Goal: Information Seeking & Learning: Learn about a topic

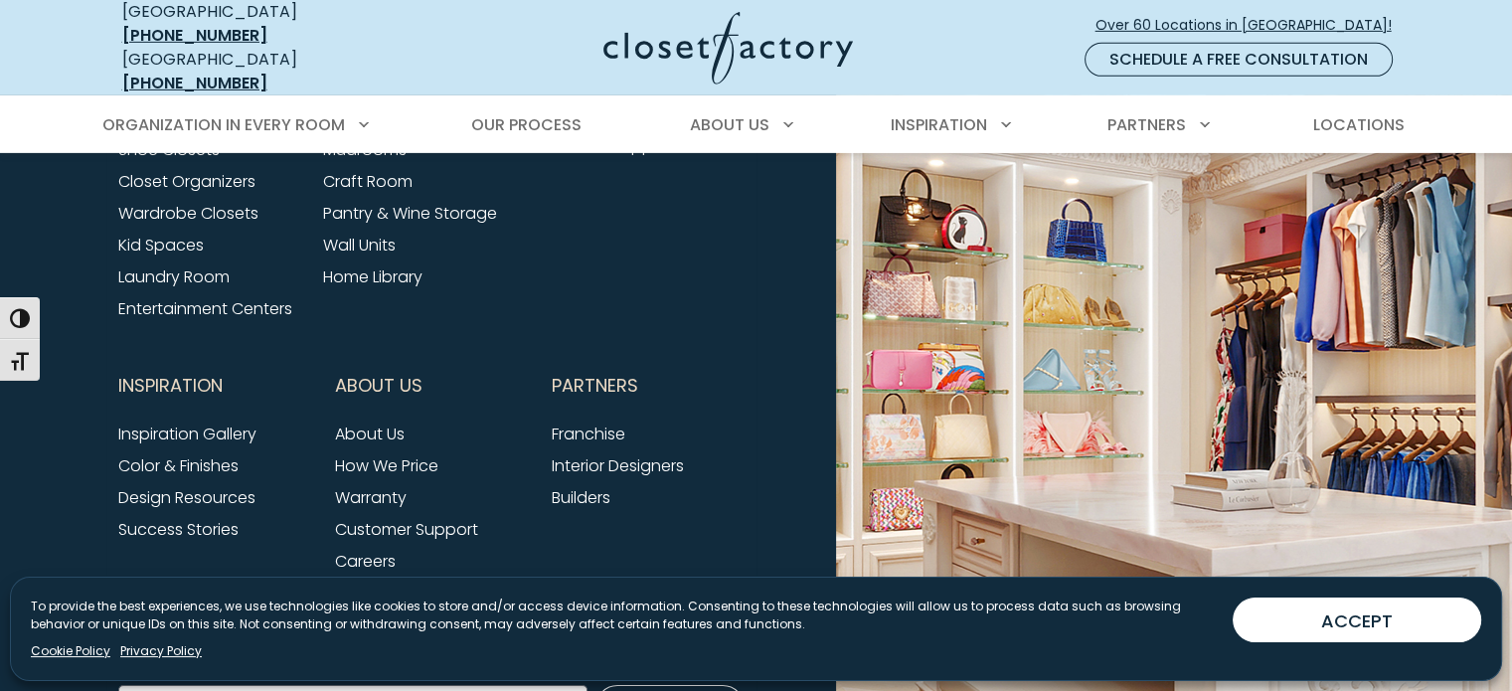
scroll to position [6535, 0]
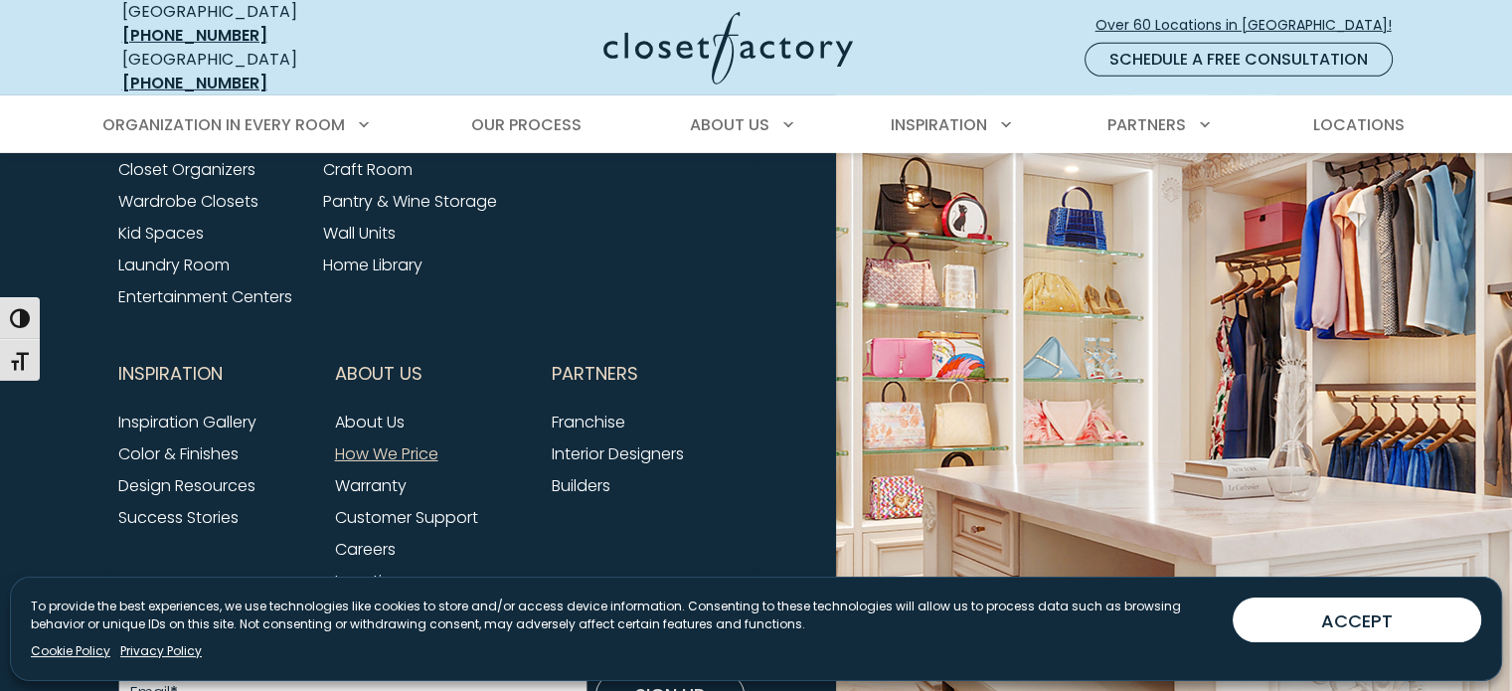
click at [413, 442] on link "How We Price" at bounding box center [386, 453] width 103 height 23
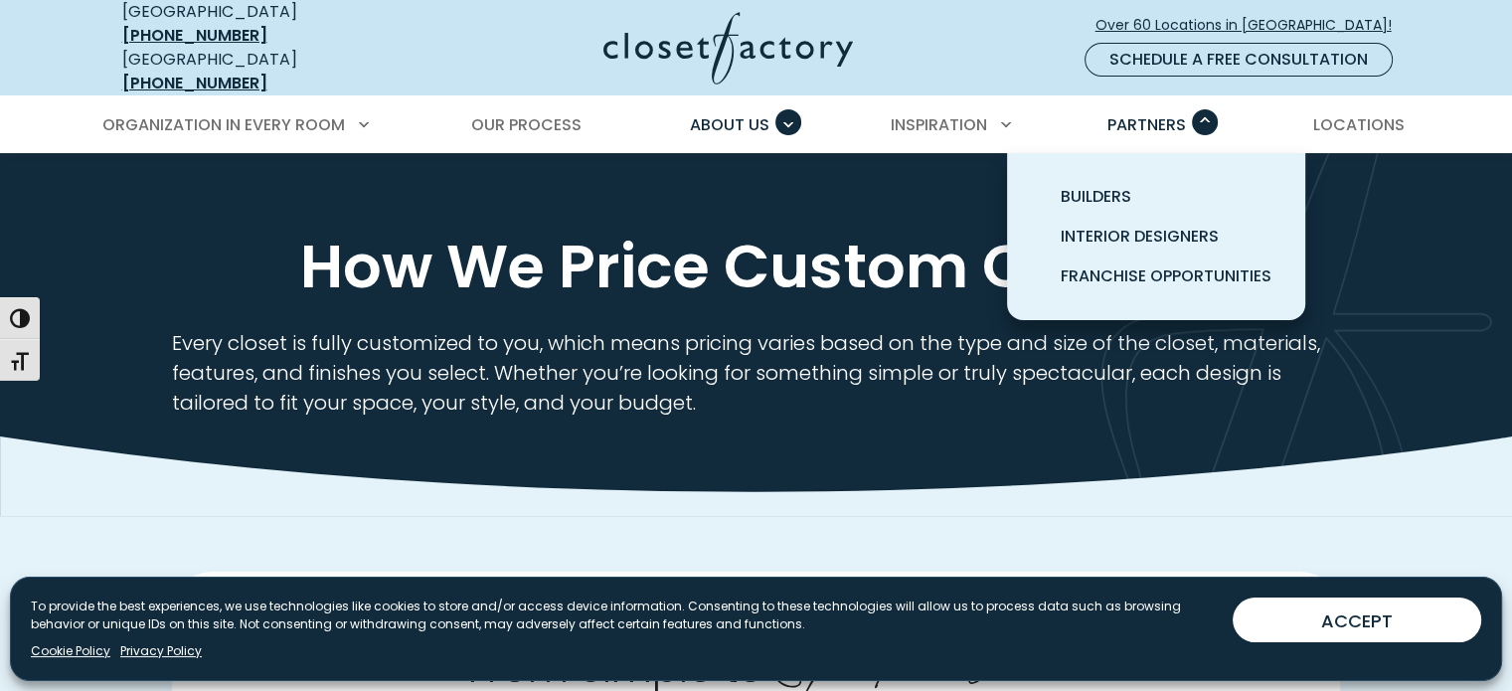
click at [1206, 109] on span "Primary Menu" at bounding box center [1205, 122] width 26 height 26
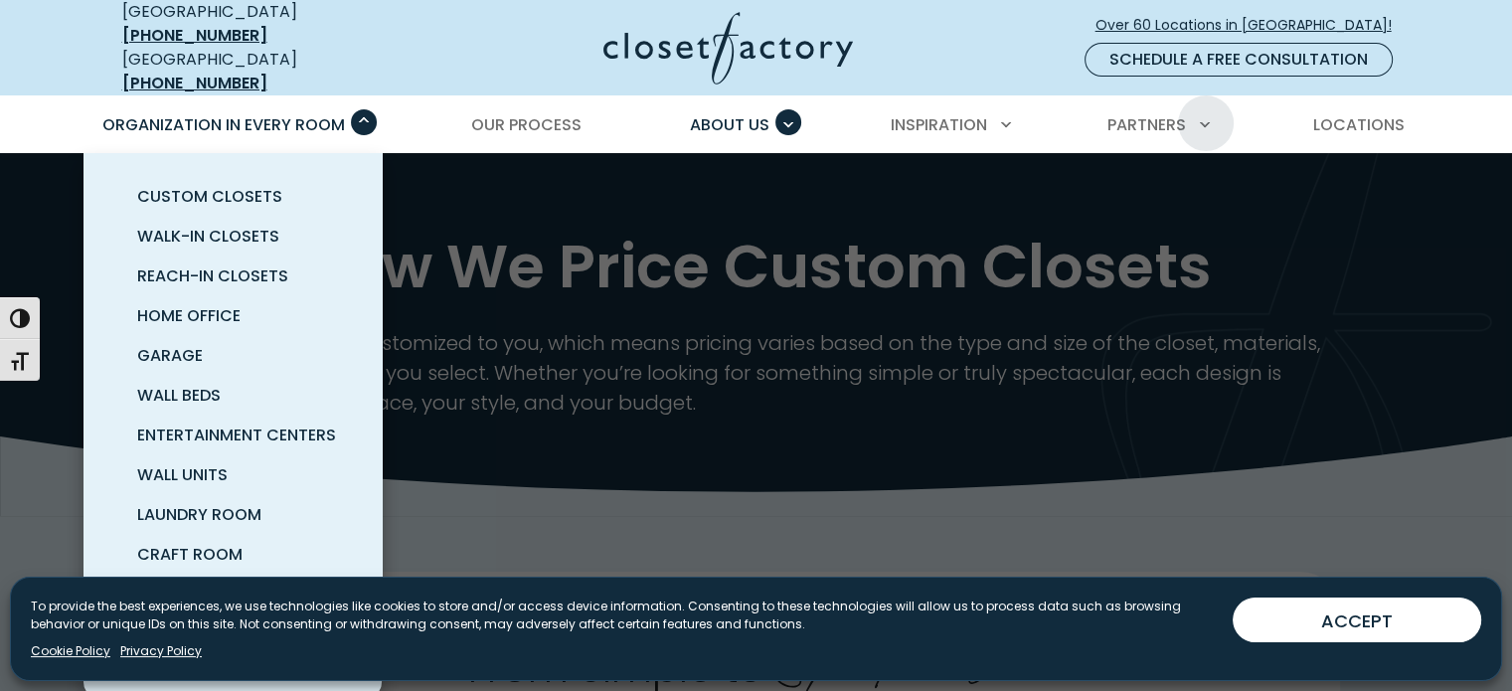
click at [363, 109] on span "Primary Menu" at bounding box center [364, 122] width 26 height 26
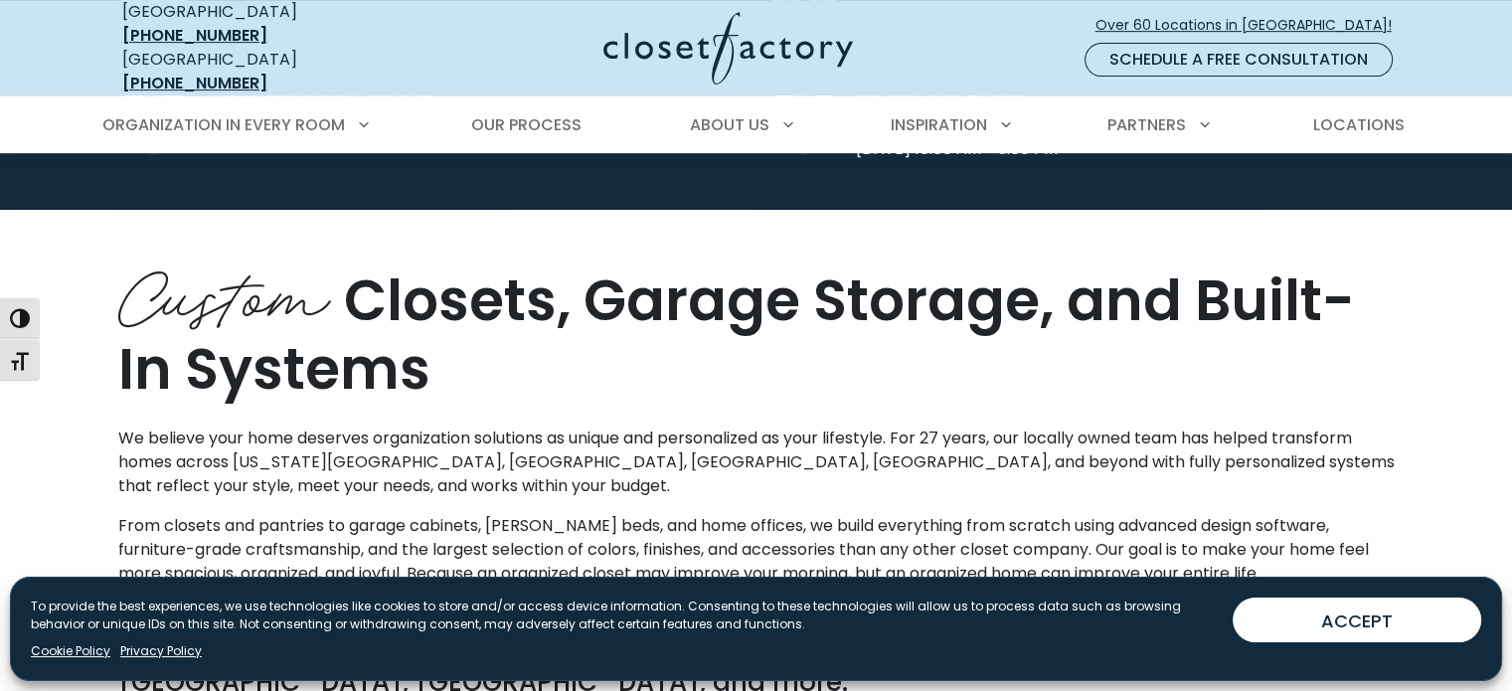
scroll to position [875, 0]
